Goal: Information Seeking & Learning: Learn about a topic

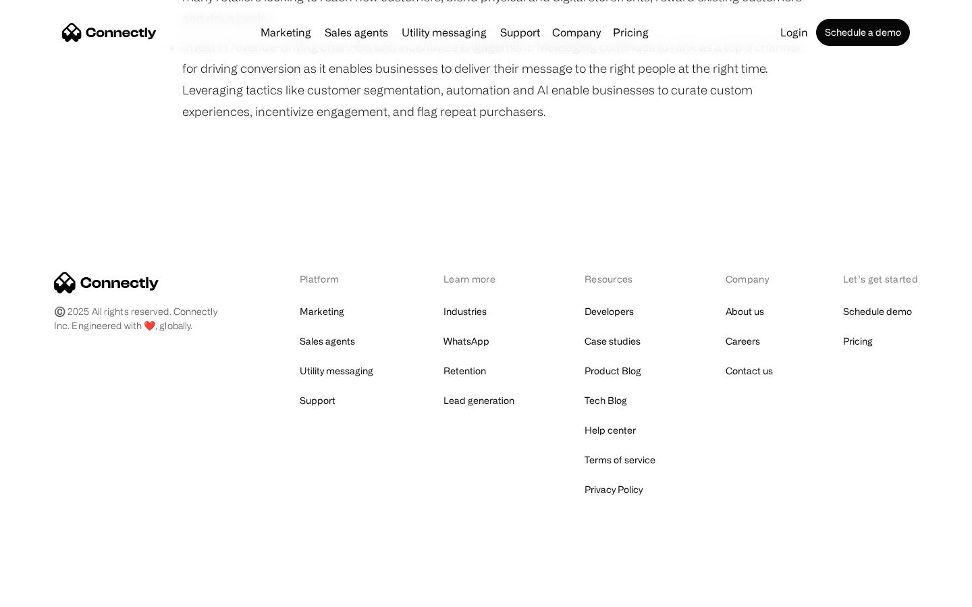
scroll to position [929, 0]
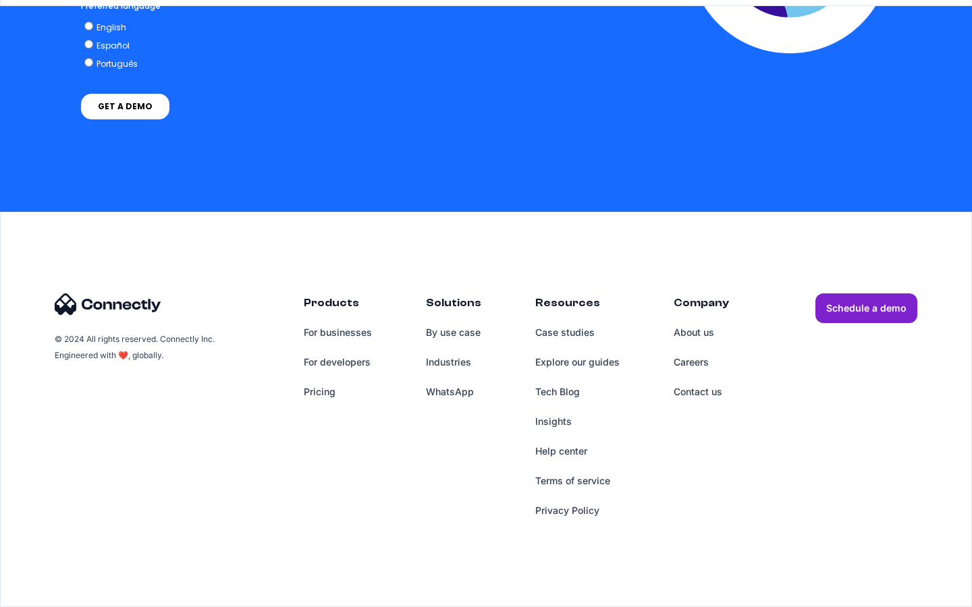
scroll to position [1011, 0]
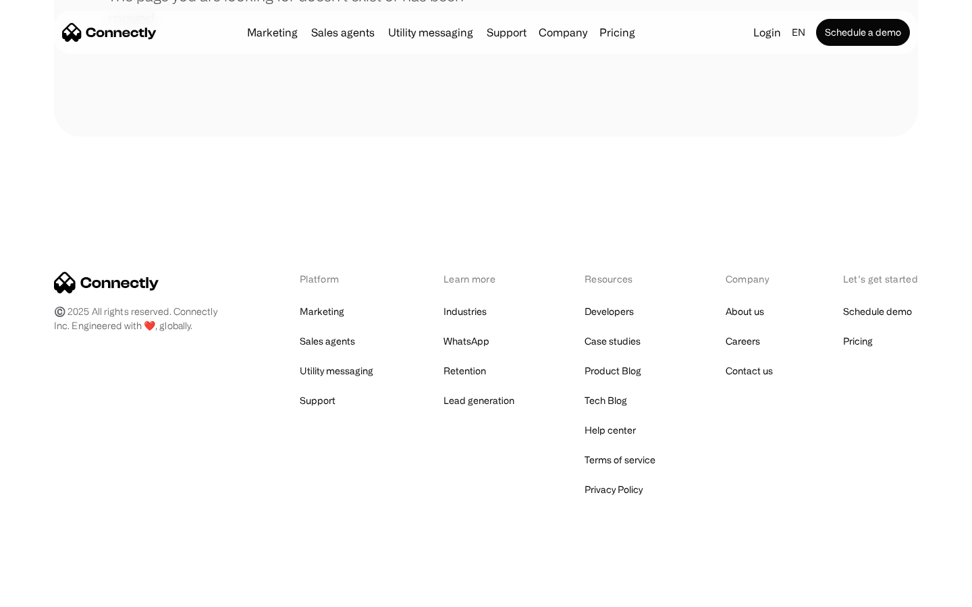
scroll to position [246, 0]
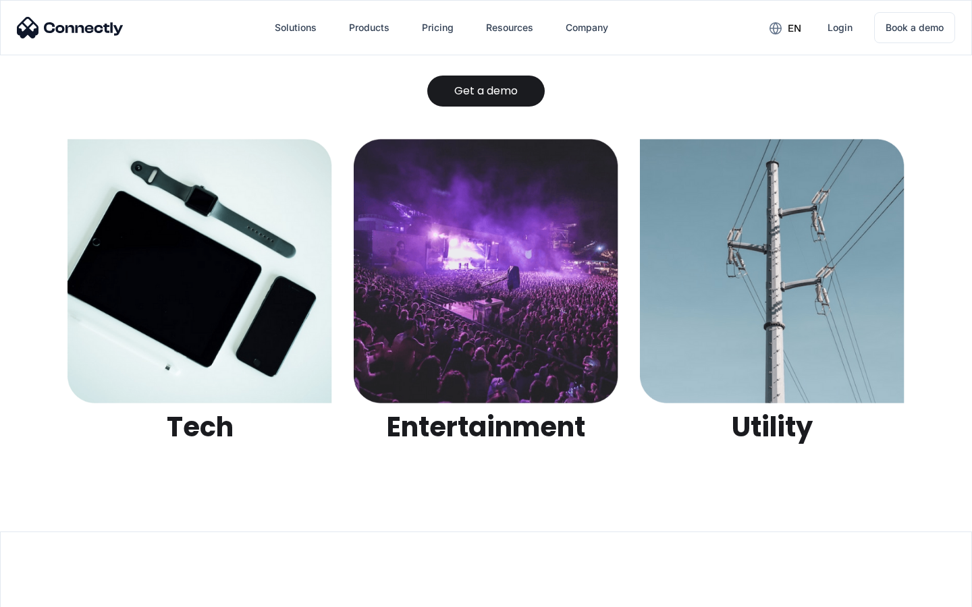
scroll to position [4258, 0]
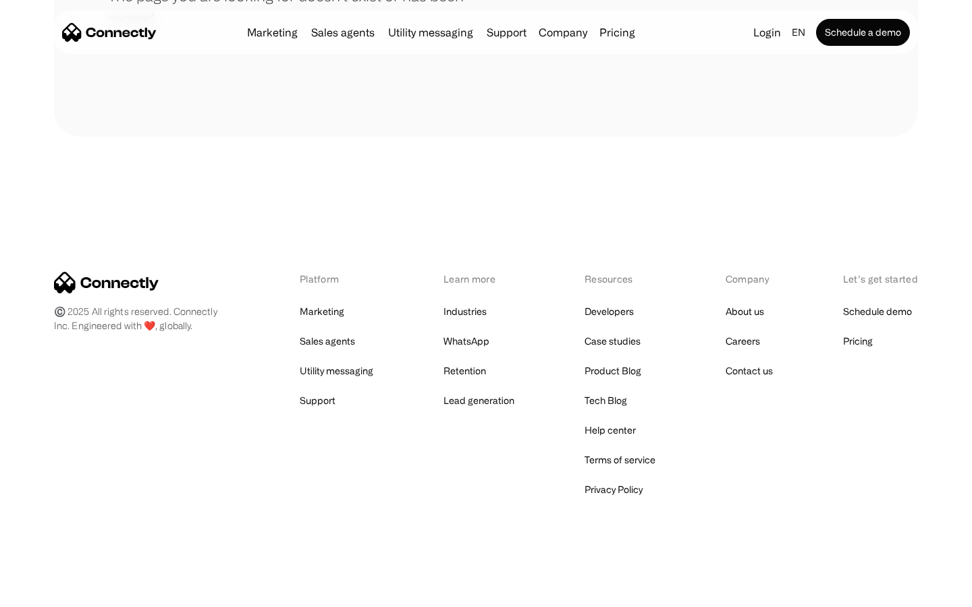
scroll to position [246, 0]
